Goal: Task Accomplishment & Management: Manage account settings

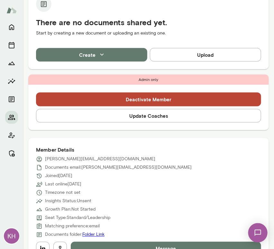
scroll to position [153, 0]
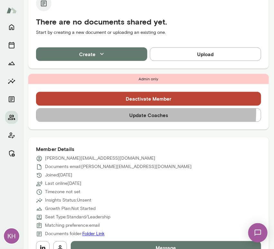
click at [83, 109] on button "Update Coaches" at bounding box center [148, 115] width 225 height 14
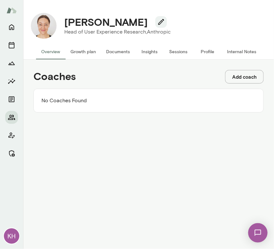
click at [247, 78] on button "Add coach" at bounding box center [244, 77] width 39 height 14
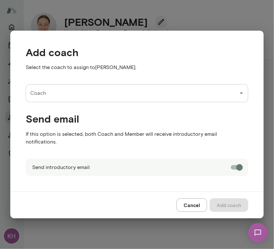
click at [54, 99] on input "Coach" at bounding box center [132, 93] width 207 height 12
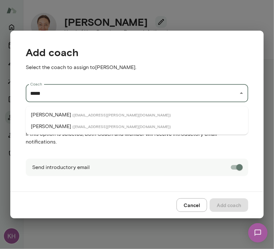
click at [59, 112] on p "Leigh Allen-Arredondo" at bounding box center [51, 115] width 40 height 8
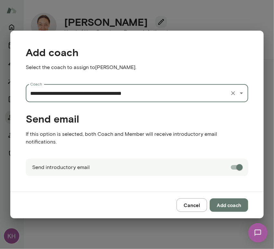
type input "**********"
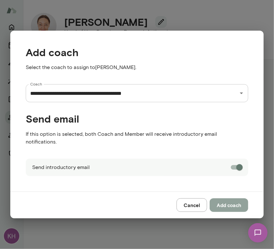
click at [222, 202] on button "Add coach" at bounding box center [229, 205] width 39 height 14
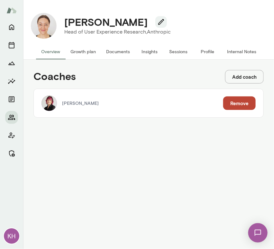
click at [240, 77] on button "Add coach" at bounding box center [244, 77] width 39 height 14
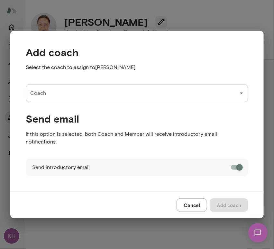
click at [138, 94] on input "Coach" at bounding box center [132, 93] width 207 height 12
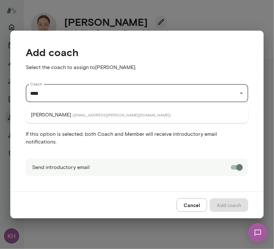
click at [110, 113] on span "( aradhanagoel@mento.co )" at bounding box center [121, 114] width 99 height 5
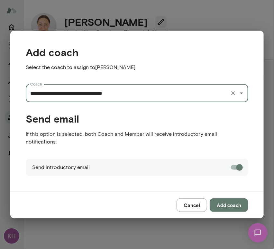
type input "**********"
click at [222, 198] on button "Add coach" at bounding box center [229, 205] width 39 height 14
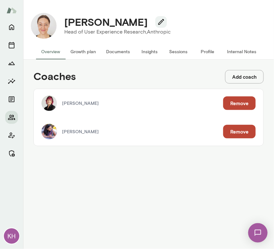
click at [238, 50] on button "Internal Notes" at bounding box center [242, 51] width 40 height 15
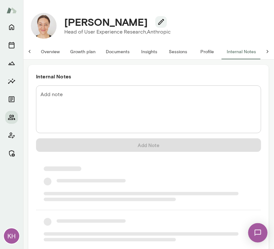
scroll to position [0, 5]
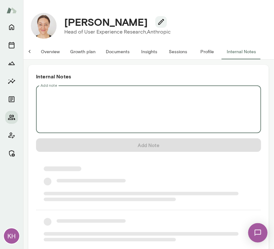
click at [109, 97] on textarea "Add note" at bounding box center [149, 109] width 216 height 37
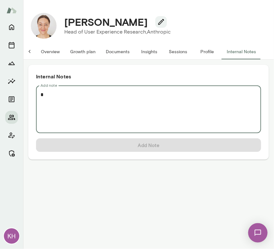
scroll to position [0, 0]
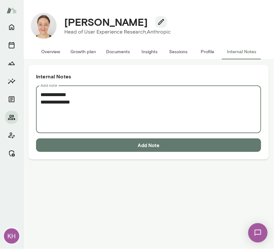
paste textarea "**********"
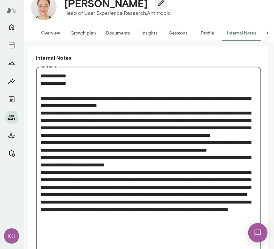
scroll to position [57, 0]
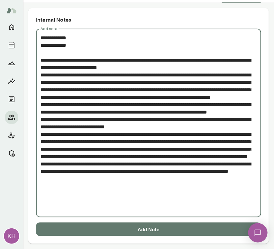
type textarea "**********"
click at [102, 233] on button "Add Note" at bounding box center [148, 229] width 225 height 14
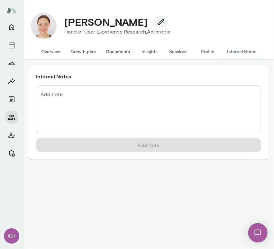
scroll to position [0, 0]
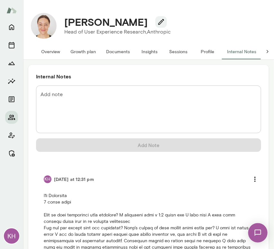
click at [57, 48] on button "Overview" at bounding box center [50, 51] width 29 height 15
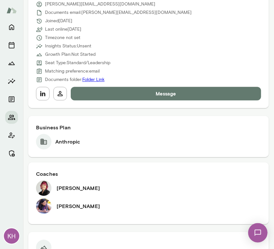
scroll to position [340, 0]
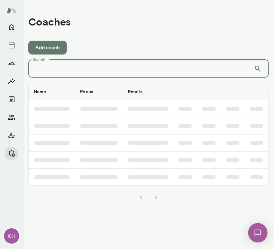
click at [123, 69] on input "Search..." at bounding box center [141, 69] width 226 height 18
type input "********"
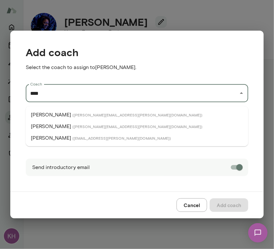
click at [48, 138] on p "[PERSON_NAME]" at bounding box center [51, 138] width 40 height 8
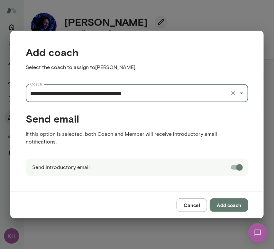
type input "**********"
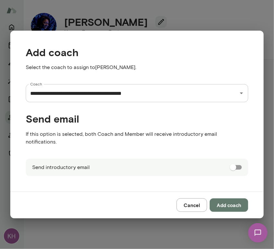
click at [227, 198] on button "Add coach" at bounding box center [229, 205] width 39 height 14
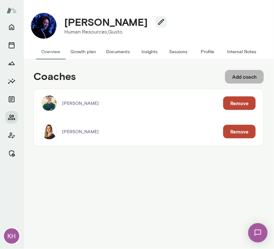
click at [234, 79] on button "Add coach" at bounding box center [244, 77] width 39 height 14
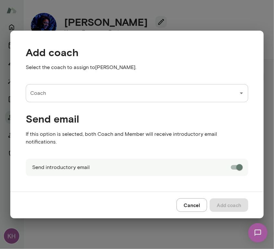
click at [80, 91] on input "Coach" at bounding box center [132, 93] width 207 height 12
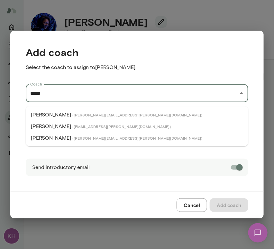
click at [63, 128] on p "[PERSON_NAME]" at bounding box center [51, 126] width 40 height 8
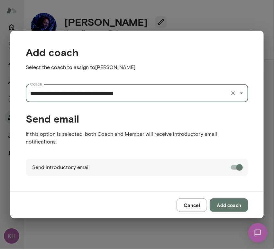
type input "**********"
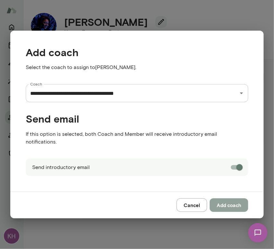
click at [226, 203] on button "Add coach" at bounding box center [229, 205] width 39 height 14
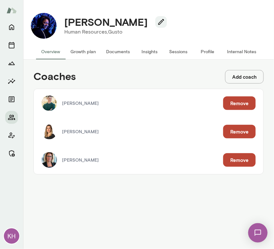
click at [117, 154] on div "Jennifer Alvarez Remove" at bounding box center [149, 160] width 230 height 28
click at [79, 158] on p "Jennifer Alvarez" at bounding box center [142, 160] width 161 height 6
click at [245, 53] on button "Internal Notes" at bounding box center [242, 51] width 40 height 15
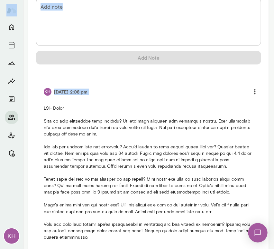
scroll to position [105, 0]
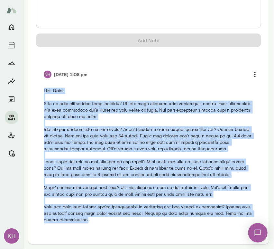
drag, startPoint x: 42, startPoint y: 107, endPoint x: 91, endPoint y: 229, distance: 131.5
click at [91, 229] on li "KH 4/10/25 at 2:08 pm" at bounding box center [148, 145] width 225 height 171
copy p "B2B- Gusto What is your experience with coaching? Has had some coaching and men…"
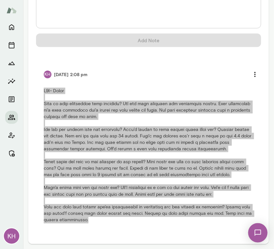
scroll to position [0, 0]
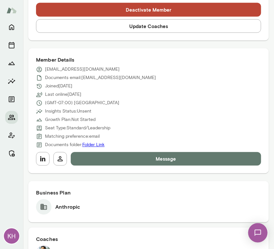
scroll to position [278, 0]
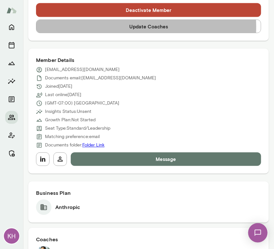
click at [119, 27] on button "Update Coaches" at bounding box center [148, 27] width 225 height 14
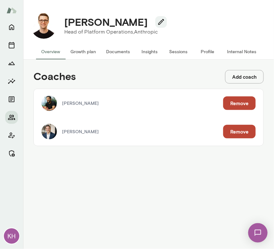
click at [247, 106] on button "Remove" at bounding box center [239, 103] width 33 height 14
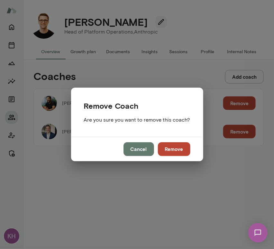
click at [174, 148] on button "Remove" at bounding box center [174, 149] width 33 height 14
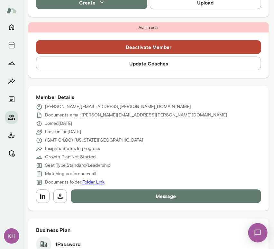
scroll to position [227, 0]
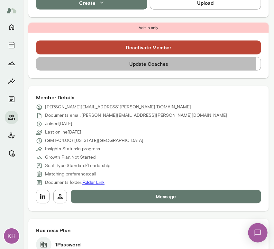
click at [139, 65] on button "Update Coaches" at bounding box center [148, 64] width 225 height 14
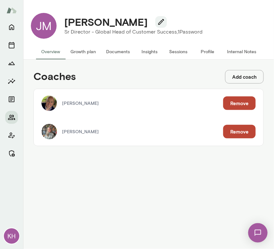
click at [232, 101] on button "Remove" at bounding box center [239, 103] width 33 height 14
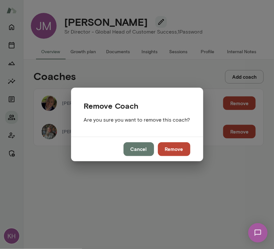
click at [232, 101] on div "Remove Coach Are you sure you want to remove this coach? Cancel Remove" at bounding box center [137, 124] width 274 height 249
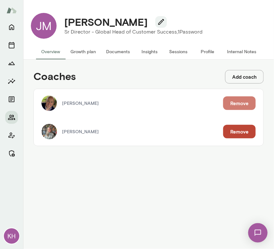
click at [234, 102] on button "Remove" at bounding box center [239, 103] width 33 height 14
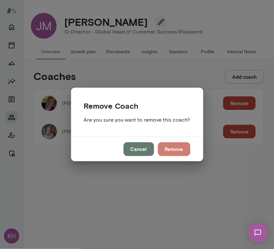
click at [171, 147] on button "Remove" at bounding box center [174, 149] width 33 height 14
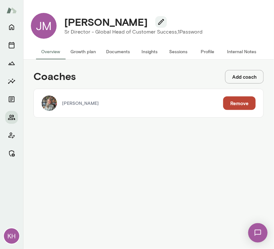
click at [241, 52] on button "Internal Notes" at bounding box center [242, 51] width 40 height 15
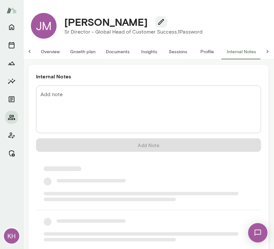
scroll to position [0, 5]
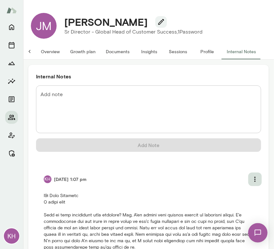
click at [252, 177] on icon "more" at bounding box center [256, 179] width 8 height 8
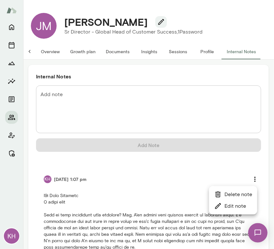
click at [232, 205] on li "Edit note" at bounding box center [233, 206] width 48 height 12
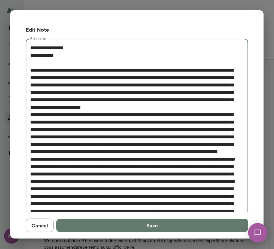
drag, startPoint x: 56, startPoint y: 47, endPoint x: 43, endPoint y: 47, distance: 12.9
click at [43, 47] on textarea "Edit note" at bounding box center [134, 192] width 209 height 296
type textarea "**********"
click at [111, 221] on button "Save" at bounding box center [152, 225] width 192 height 14
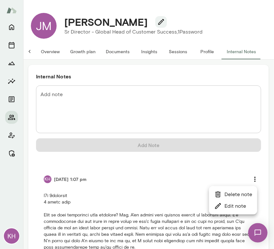
click at [49, 52] on div at bounding box center [137, 124] width 274 height 249
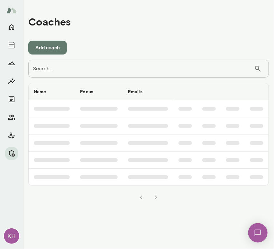
click at [112, 73] on input "Search..." at bounding box center [141, 69] width 226 height 18
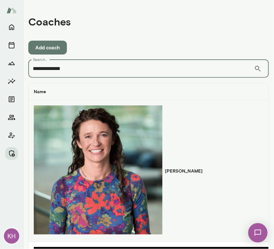
scroll to position [5, 0]
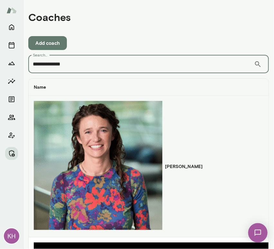
type input "**********"
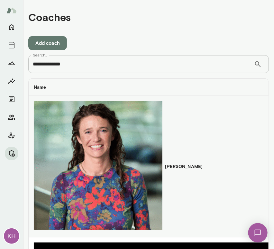
click at [42, 106] on img "coaches table" at bounding box center [98, 165] width 129 height 129
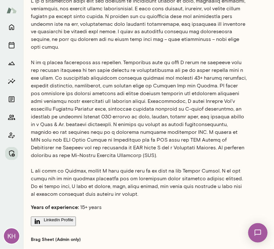
scroll to position [275, 0]
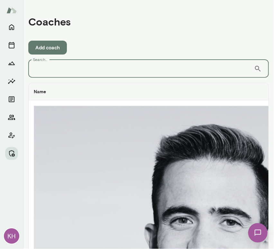
click at [56, 68] on input "Search..." at bounding box center [141, 69] width 226 height 18
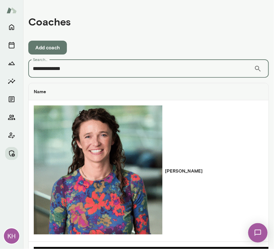
scroll to position [5, 0]
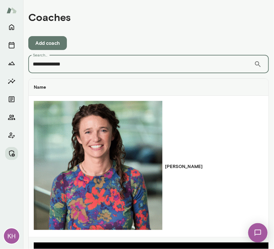
type input "**********"
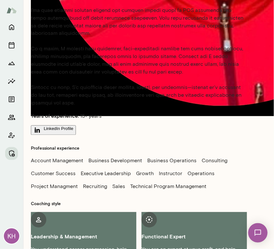
scroll to position [280, 0]
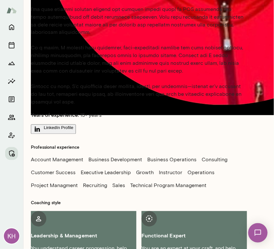
click at [58, 125] on button "LinkedIn Profile" at bounding box center [53, 129] width 45 height 10
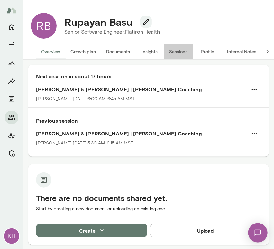
click at [181, 50] on button "Sessions" at bounding box center [178, 51] width 29 height 15
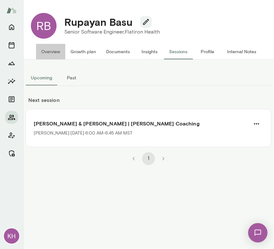
click at [49, 53] on button "Overview" at bounding box center [50, 51] width 29 height 15
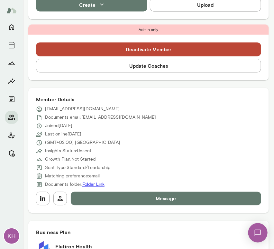
scroll to position [223, 0]
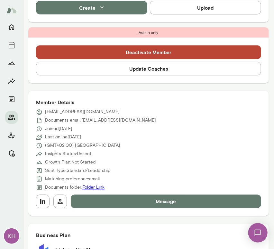
click at [126, 71] on button "Update Coaches" at bounding box center [148, 69] width 225 height 14
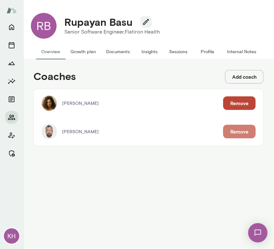
click at [235, 133] on button "Remove" at bounding box center [239, 132] width 33 height 14
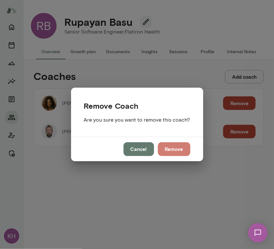
click at [172, 151] on button "Remove" at bounding box center [174, 149] width 33 height 14
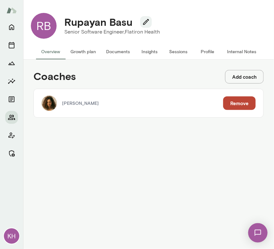
click at [174, 49] on button "Sessions" at bounding box center [178, 51] width 29 height 15
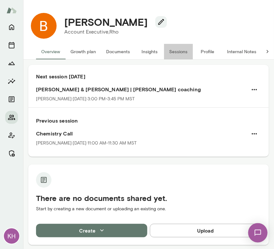
click at [181, 49] on button "Sessions" at bounding box center [178, 51] width 29 height 15
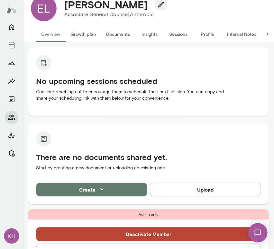
scroll to position [97, 0]
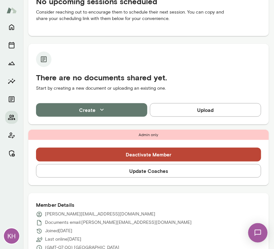
click at [98, 171] on button "Update Coaches" at bounding box center [148, 171] width 225 height 14
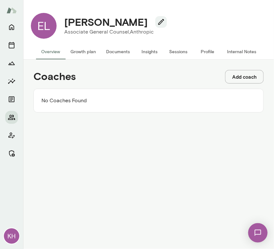
click at [248, 77] on button "Add coach" at bounding box center [244, 77] width 39 height 14
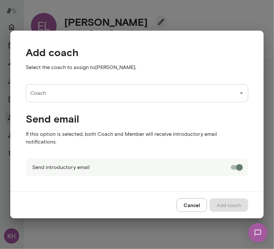
click at [102, 99] on input "Coach" at bounding box center [132, 93] width 207 height 12
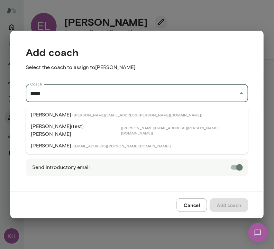
click at [55, 142] on p "[PERSON_NAME]" at bounding box center [51, 146] width 40 height 8
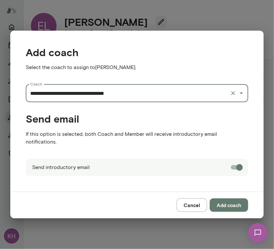
type input "**********"
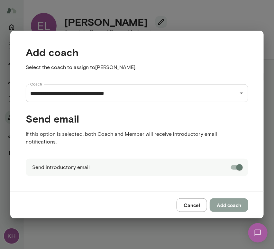
click at [233, 202] on button "Add coach" at bounding box center [229, 205] width 39 height 14
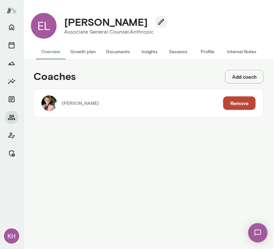
click at [234, 69] on div "Coaches Add coach Kelly K. Oliver Remove" at bounding box center [148, 94] width 241 height 58
click at [236, 77] on button "Add coach" at bounding box center [244, 77] width 39 height 14
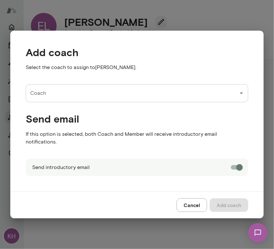
click at [130, 95] on input "Coach" at bounding box center [132, 93] width 207 height 12
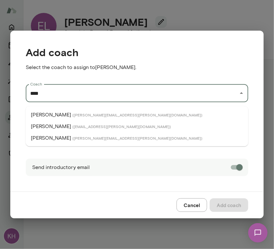
click at [52, 124] on p "Jennifer Alvarez" at bounding box center [51, 126] width 40 height 8
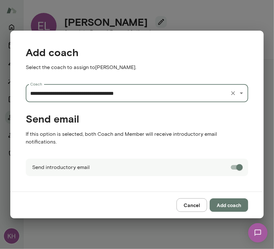
type input "**********"
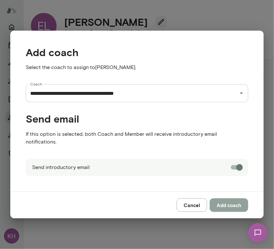
click at [227, 198] on button "Add coach" at bounding box center [229, 205] width 39 height 14
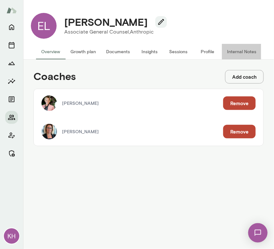
click at [227, 53] on button "Internal Notes" at bounding box center [242, 51] width 40 height 15
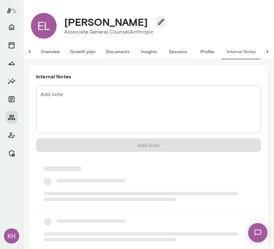
scroll to position [0, 5]
click at [104, 106] on textarea "Add note" at bounding box center [149, 109] width 216 height 37
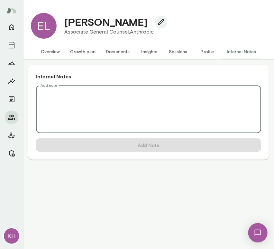
scroll to position [0, 0]
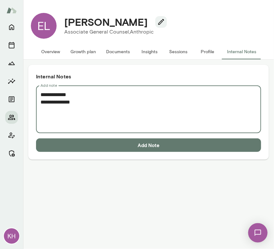
paste textarea "**********"
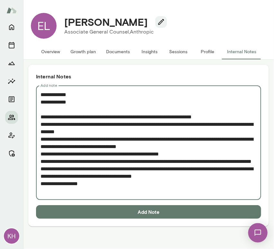
type textarea "**********"
click at [120, 213] on button "Add Note" at bounding box center [148, 212] width 225 height 14
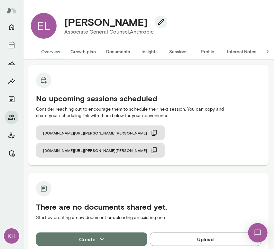
click at [247, 49] on button "Internal Notes" at bounding box center [242, 51] width 40 height 15
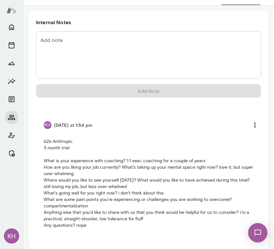
scroll to position [57, 0]
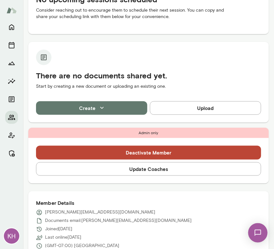
scroll to position [99, 0]
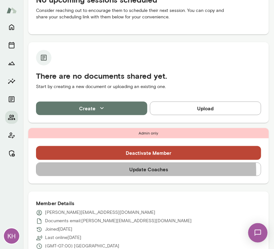
click at [124, 172] on button "Update Coaches" at bounding box center [148, 169] width 225 height 14
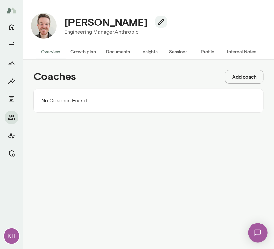
click at [237, 79] on button "Add coach" at bounding box center [244, 77] width 39 height 14
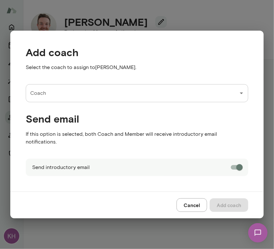
click at [68, 97] on input "Coach" at bounding box center [132, 93] width 207 height 12
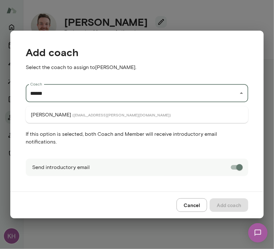
click at [69, 113] on p "Monica Aggarwal" at bounding box center [51, 115] width 40 height 8
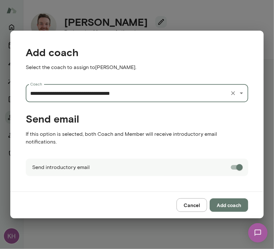
type input "**********"
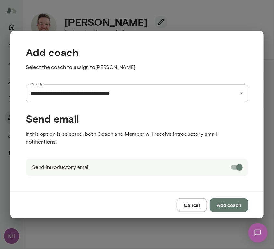
click at [231, 200] on button "Add coach" at bounding box center [229, 205] width 39 height 14
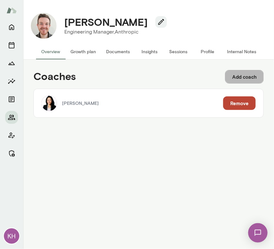
click at [242, 76] on button "Add coach" at bounding box center [244, 77] width 39 height 14
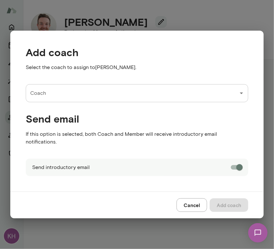
click at [99, 94] on input "Coach" at bounding box center [132, 93] width 207 height 12
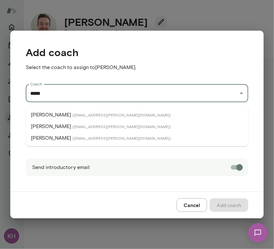
click at [96, 123] on li "Brian Lawrence ( brianlawrence@mento.co )" at bounding box center [137, 126] width 223 height 12
type input "**********"
click at [96, 123] on h4 "Send email" at bounding box center [137, 118] width 223 height 12
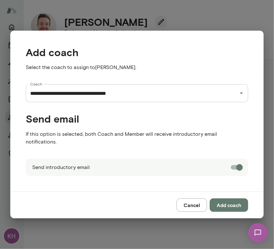
click at [230, 200] on button "Add coach" at bounding box center [229, 205] width 39 height 14
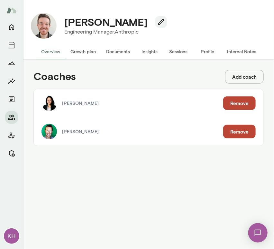
click at [243, 51] on button "Internal Notes" at bounding box center [242, 51] width 40 height 15
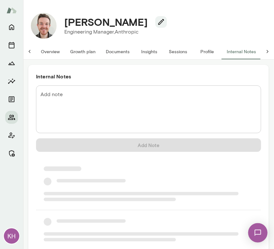
scroll to position [0, 5]
click at [93, 91] on textarea "Add note" at bounding box center [149, 109] width 216 height 37
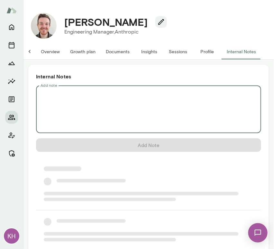
scroll to position [0, 0]
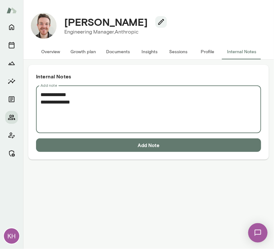
paste textarea "**********"
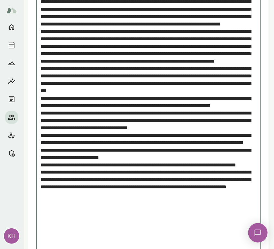
scroll to position [175, 0]
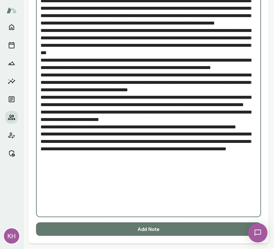
type textarea "**********"
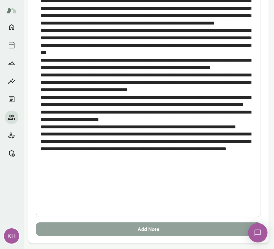
click at [115, 231] on button "Add Note" at bounding box center [148, 229] width 225 height 14
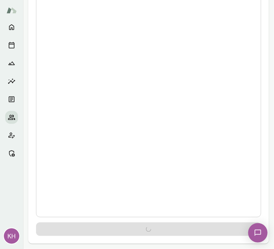
scroll to position [0, 0]
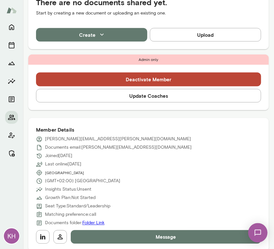
scroll to position [177, 0]
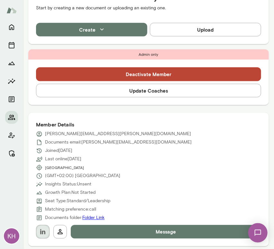
click at [39, 232] on icon "button" at bounding box center [43, 232] width 8 height 8
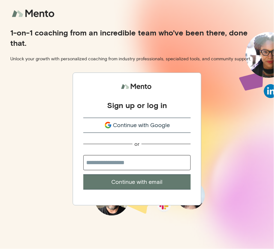
click at [138, 124] on span "Continue with Google" at bounding box center [141, 125] width 57 height 9
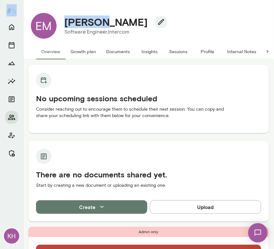
drag, startPoint x: 109, startPoint y: 23, endPoint x: 49, endPoint y: 27, distance: 61.0
click at [49, 27] on div "EM [PERSON_NAME] Software Engineer, Intercom" at bounding box center [149, 26] width 246 height 36
drag, startPoint x: 132, startPoint y: 24, endPoint x: 49, endPoint y: 24, distance: 82.4
click at [49, 24] on div "EM [PERSON_NAME] Software Engineer, Intercom" at bounding box center [149, 26] width 246 height 36
copy div "KH EM [PERSON_NAME]"
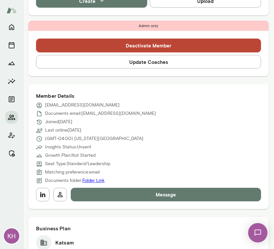
scroll to position [212, 0]
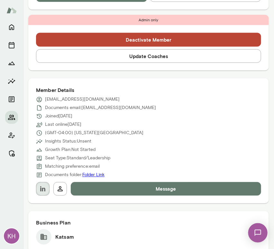
click at [42, 185] on icon "button" at bounding box center [43, 189] width 8 height 8
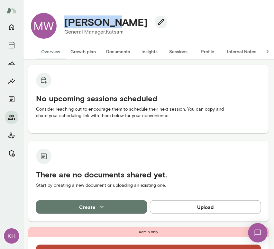
drag, startPoint x: 115, startPoint y: 21, endPoint x: 64, endPoint y: 18, distance: 51.0
click at [64, 18] on h4 "Matt Wood" at bounding box center [105, 22] width 83 height 12
copy h4 "Matt Wood"
